Goal: Transaction & Acquisition: Subscribe to service/newsletter

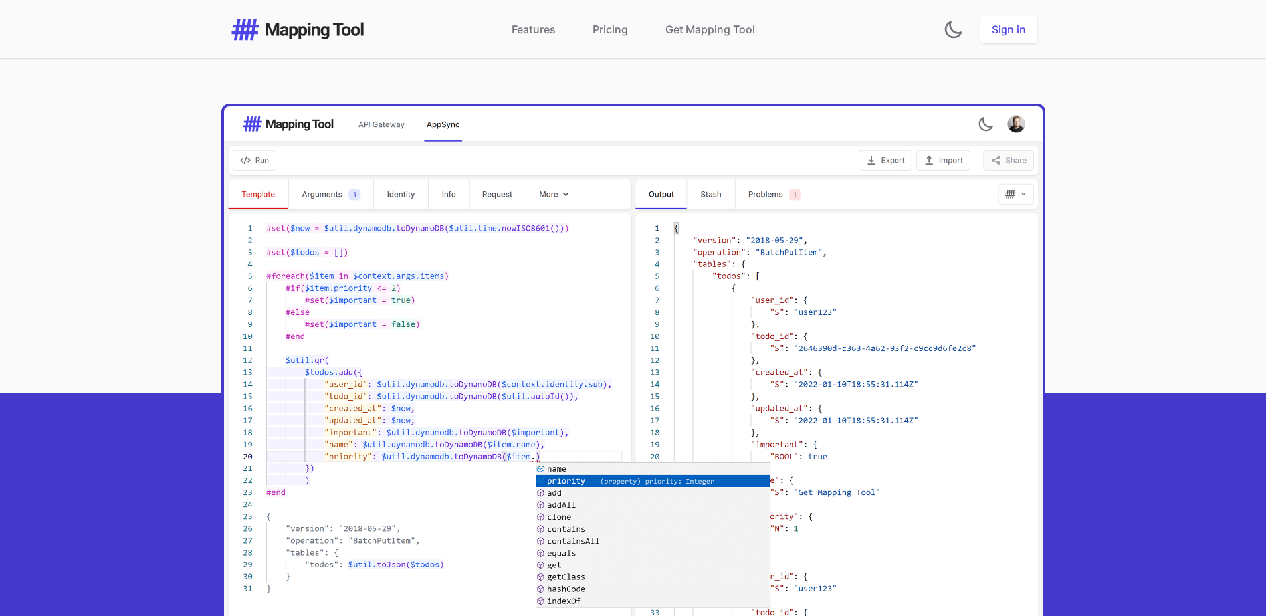
scroll to position [399, 0]
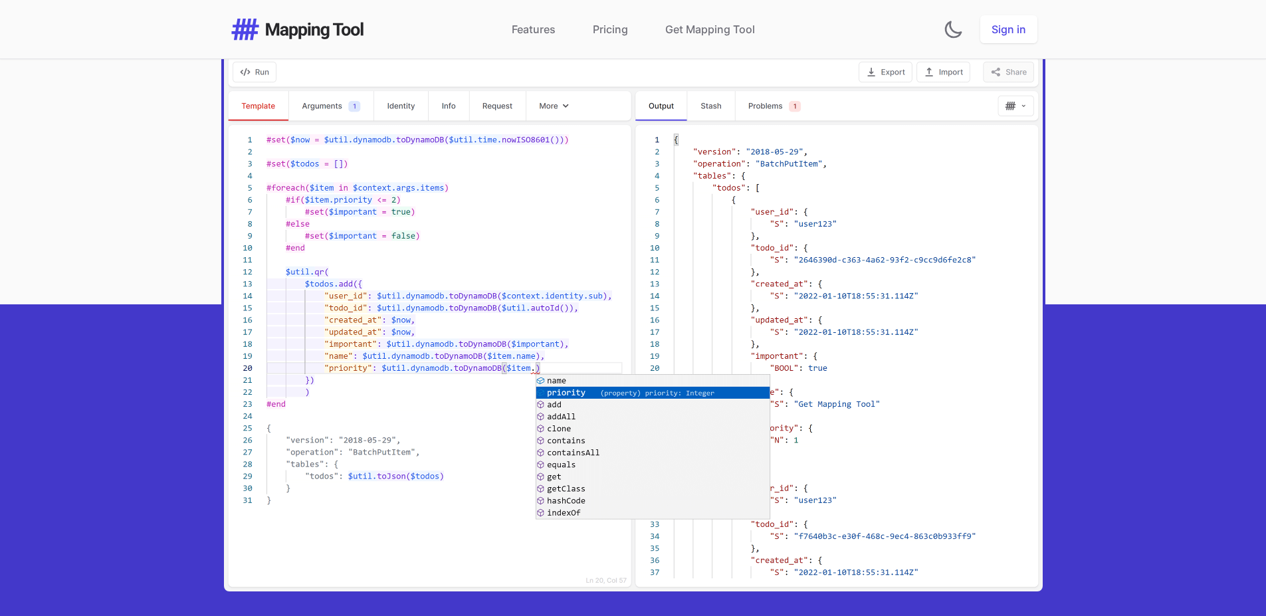
click at [391, 237] on img at bounding box center [633, 304] width 818 height 573
click at [426, 212] on img at bounding box center [633, 304] width 818 height 573
click at [527, 357] on img at bounding box center [633, 304] width 818 height 573
click at [544, 339] on img at bounding box center [633, 304] width 818 height 573
click at [264, 106] on img at bounding box center [633, 304] width 818 height 573
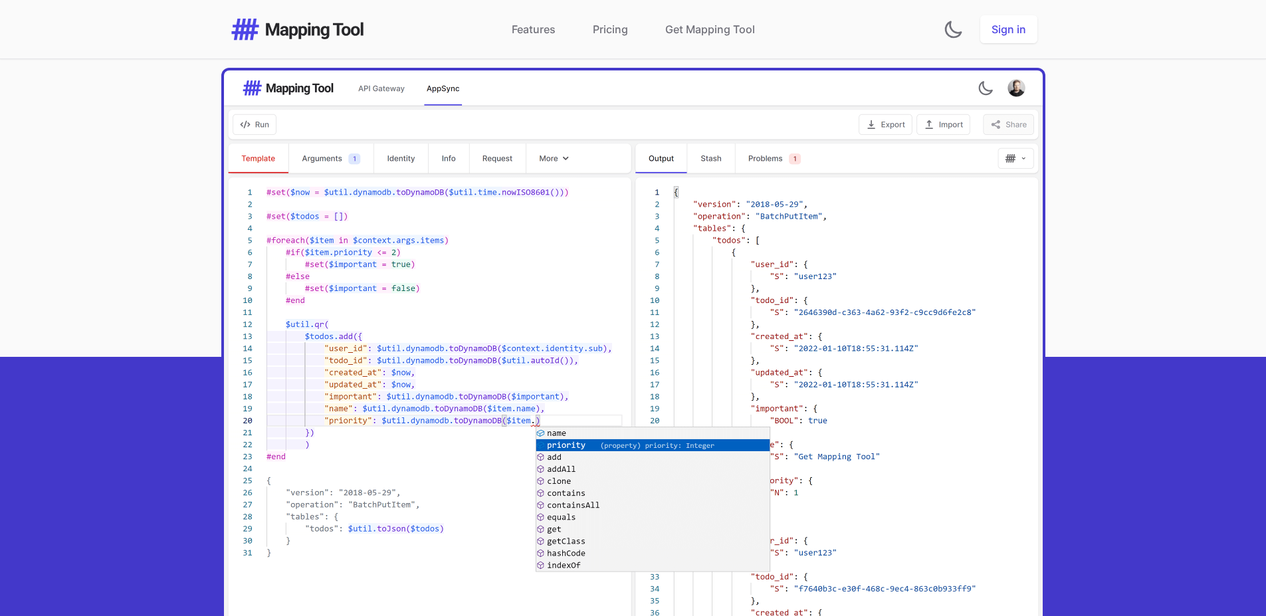
scroll to position [239, 0]
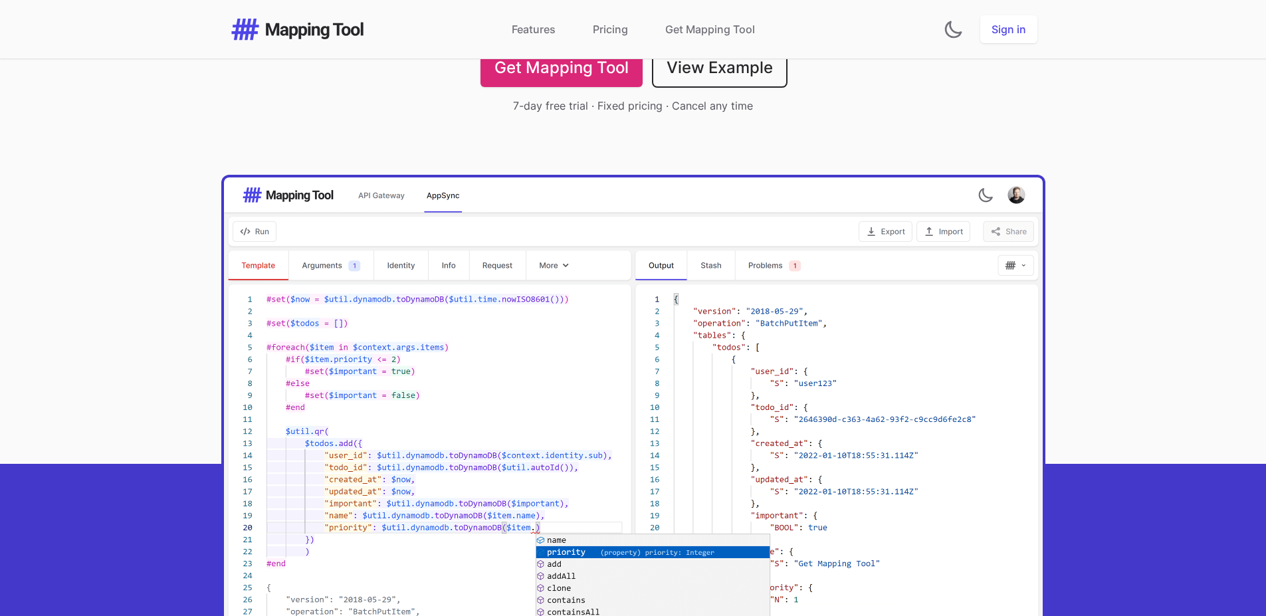
click at [293, 219] on img at bounding box center [633, 463] width 818 height 573
click at [285, 233] on img at bounding box center [633, 463] width 818 height 573
click at [256, 235] on img at bounding box center [633, 463] width 818 height 573
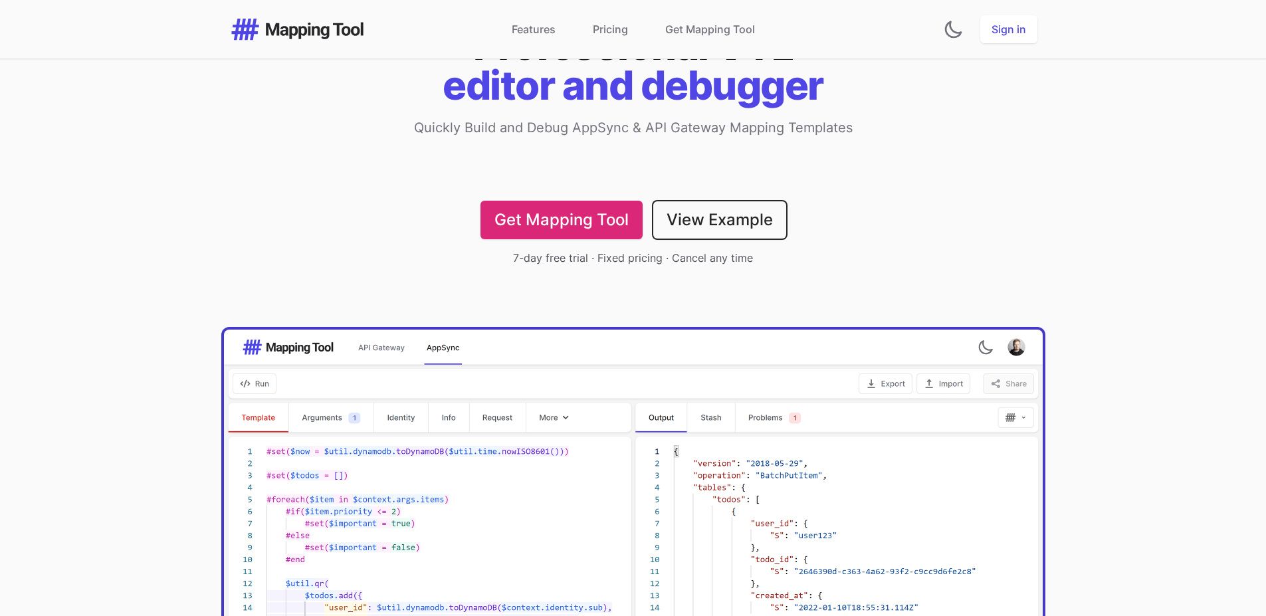
scroll to position [80, 0]
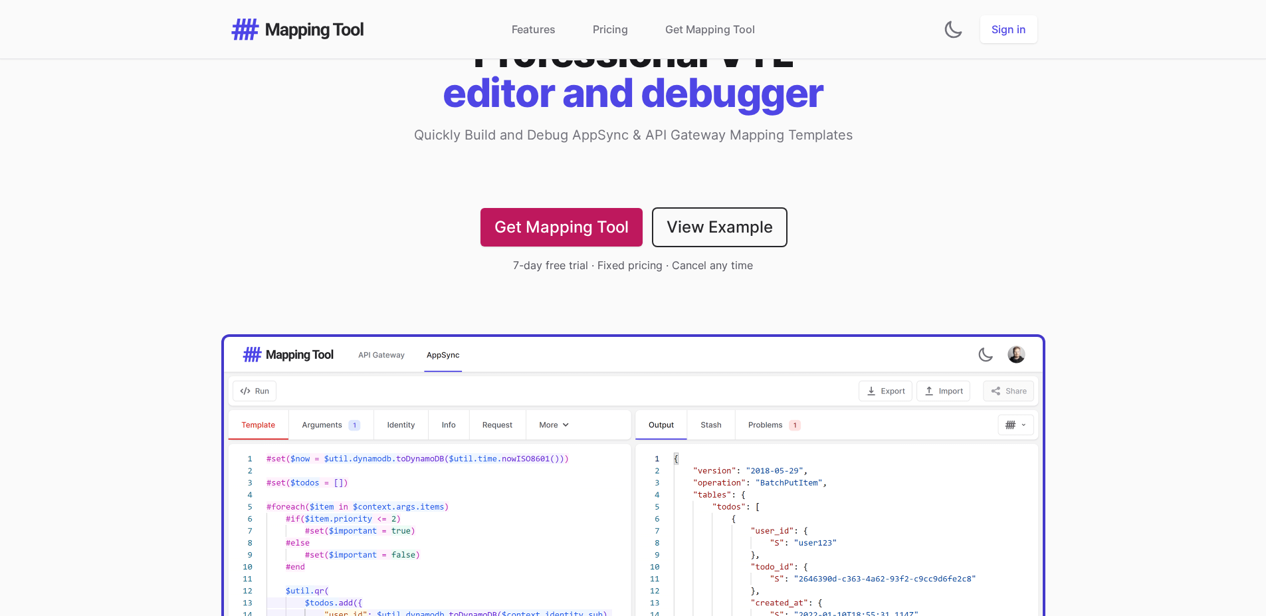
click at [570, 227] on link "Get Mapping Tool" at bounding box center [561, 227] width 162 height 39
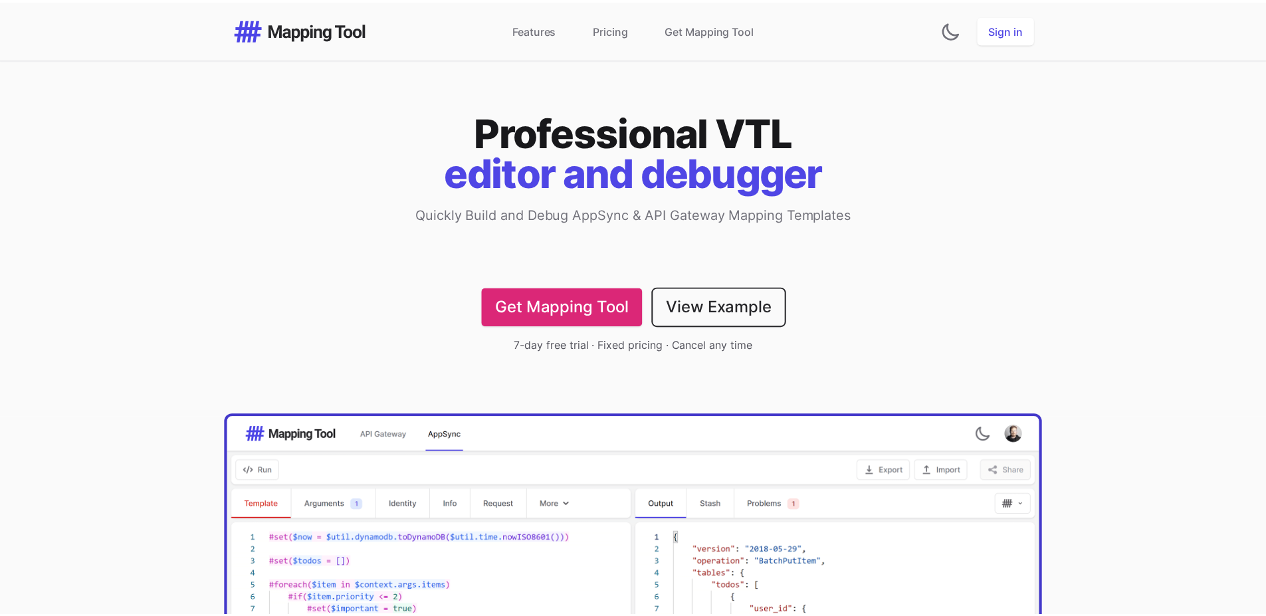
scroll to position [75, 0]
